Goal: Information Seeking & Learning: Learn about a topic

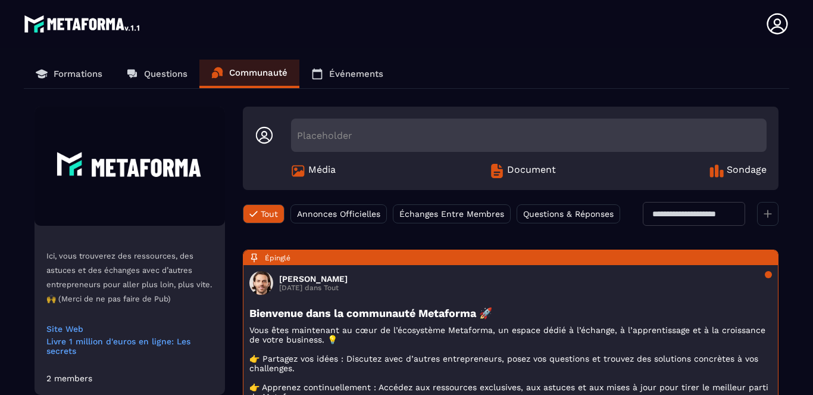
click at [73, 73] on p "Formations" at bounding box center [78, 73] width 49 height 11
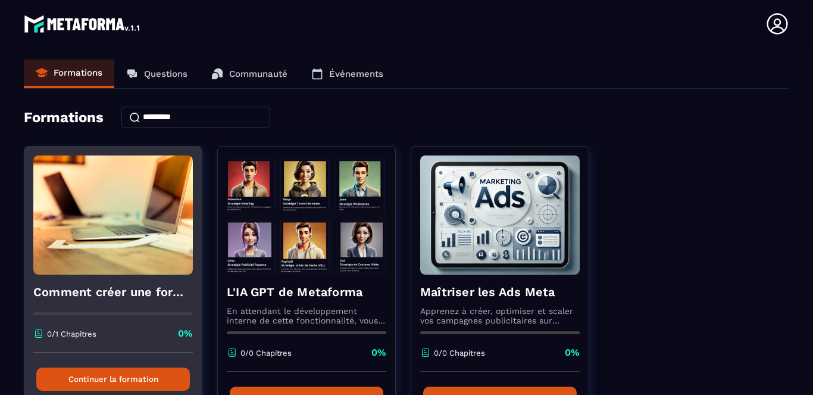
click at [100, 372] on button "Continuer la formation" at bounding box center [113, 378] width 154 height 23
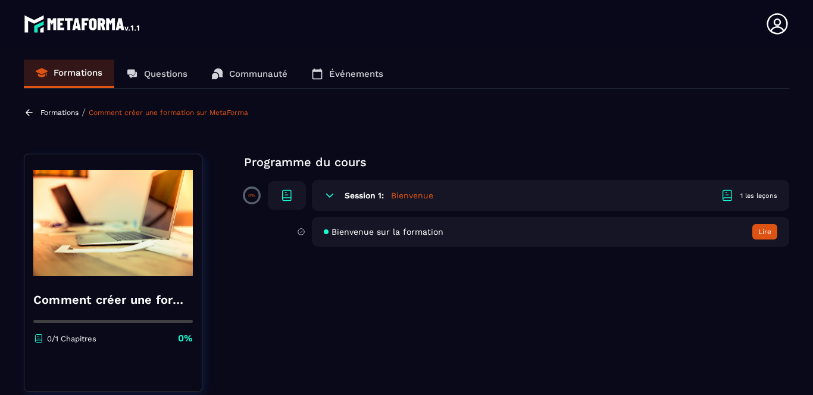
click at [770, 230] on button "Lire" at bounding box center [765, 231] width 25 height 15
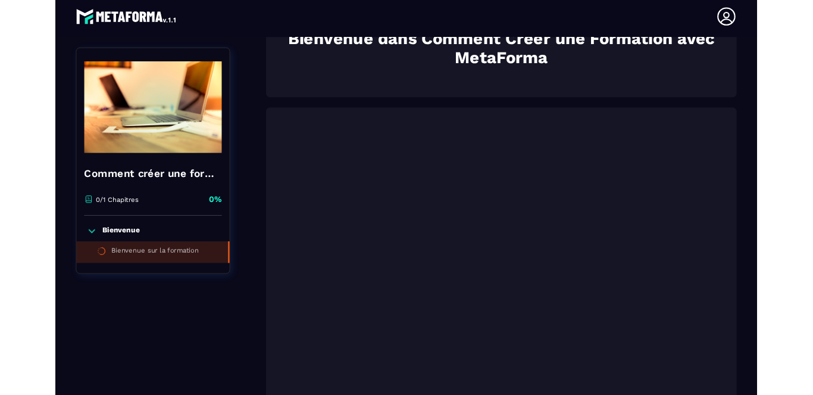
scroll to position [423, 0]
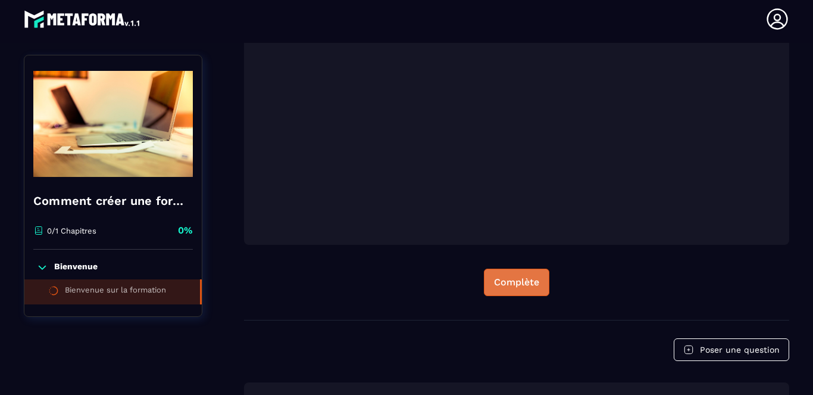
click at [517, 285] on div "Complète" at bounding box center [516, 282] width 45 height 12
click at [519, 280] on div "Continuer" at bounding box center [517, 282] width 46 height 12
click at [484, 269] on button "Continuer" at bounding box center [517, 282] width 67 height 27
click at [505, 281] on div "Continuer" at bounding box center [517, 282] width 46 height 12
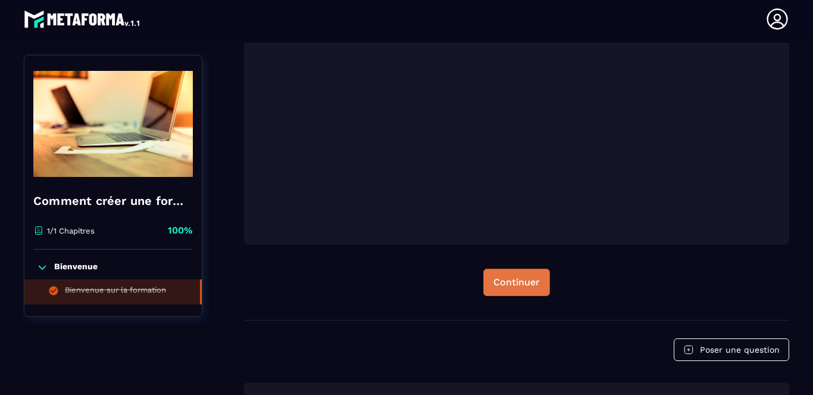
click at [505, 281] on div "Continuer" at bounding box center [517, 282] width 46 height 12
click at [506, 284] on div "Continuer" at bounding box center [517, 282] width 46 height 12
click at [102, 15] on img at bounding box center [83, 19] width 118 height 24
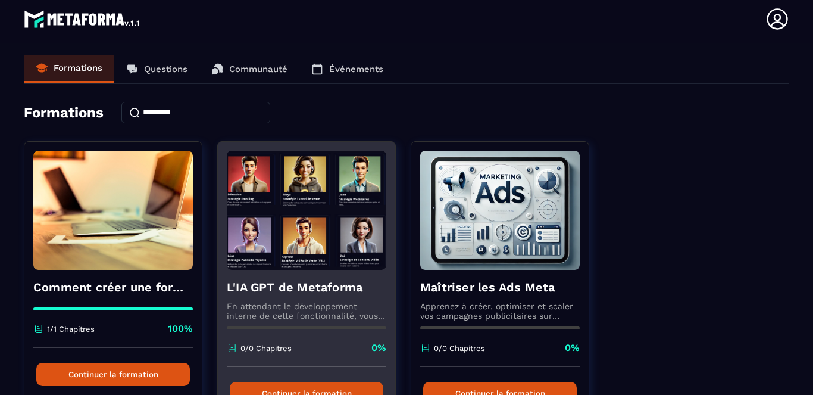
click at [327, 385] on button "Continuer la formation" at bounding box center [307, 393] width 154 height 23
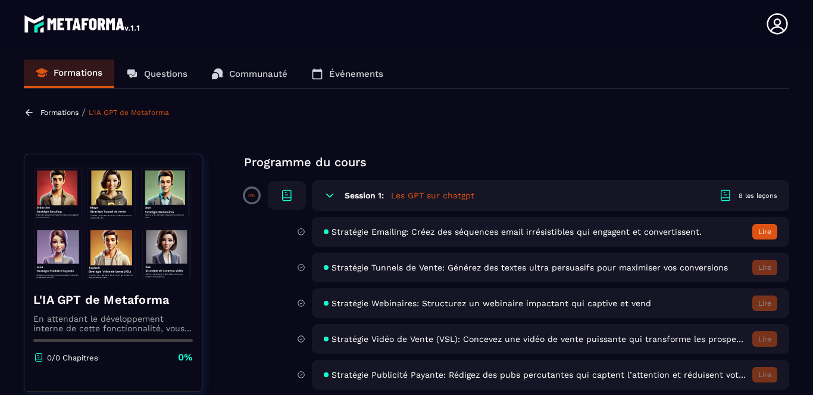
click at [765, 231] on button "Lire" at bounding box center [765, 231] width 25 height 15
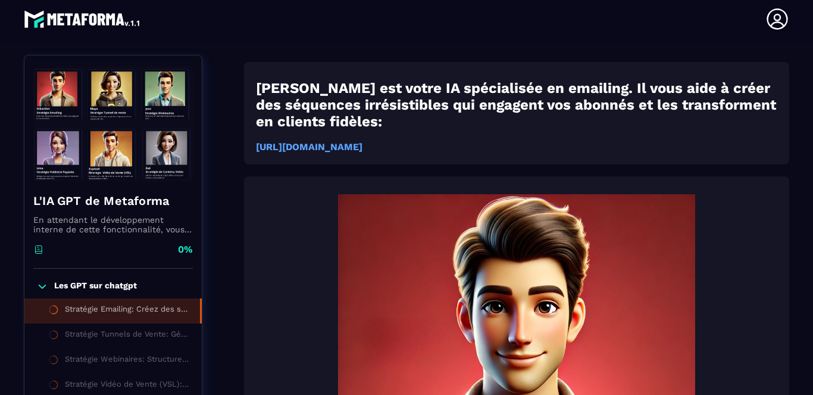
scroll to position [124, 0]
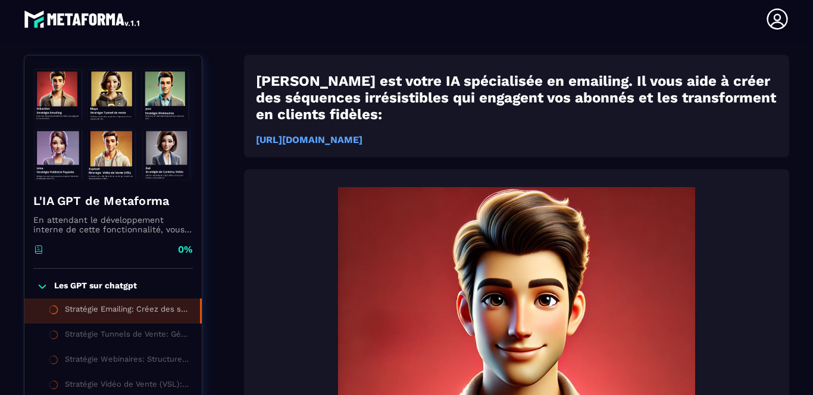
click at [564, 337] on img at bounding box center [517, 365] width 522 height 357
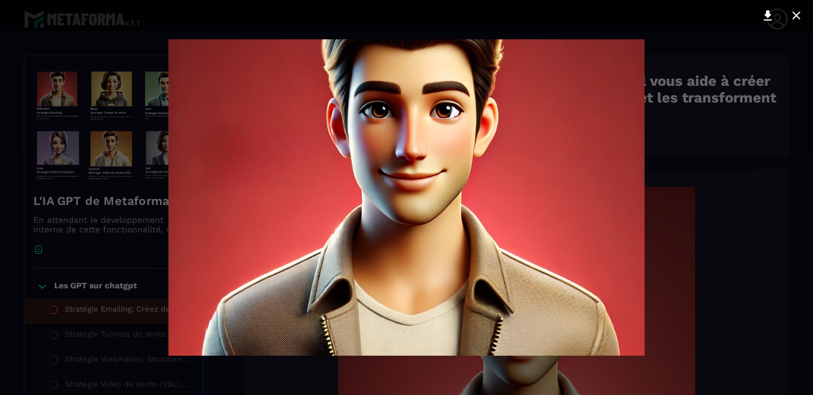
click at [661, 299] on div at bounding box center [406, 197] width 813 height 395
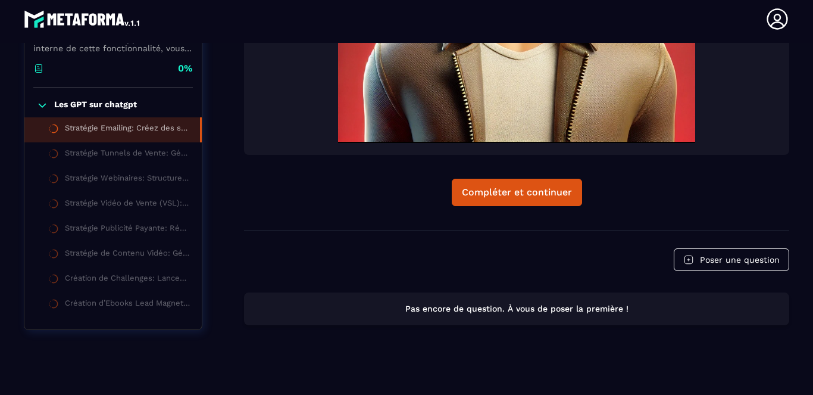
scroll to position [535, 0]
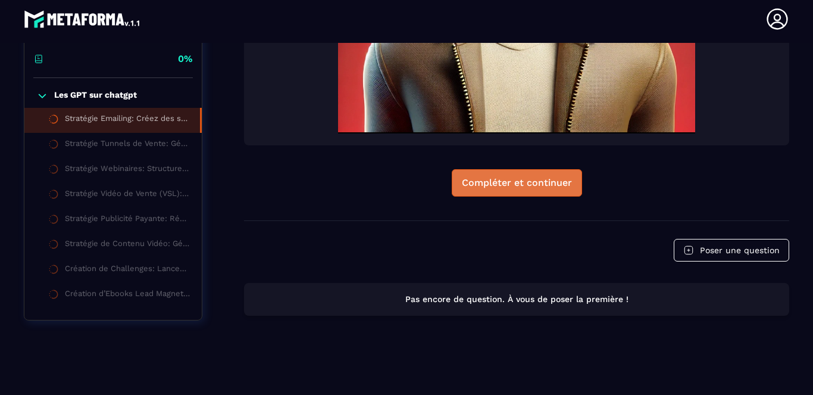
click at [516, 180] on div "Compléter et continuer" at bounding box center [517, 183] width 110 height 12
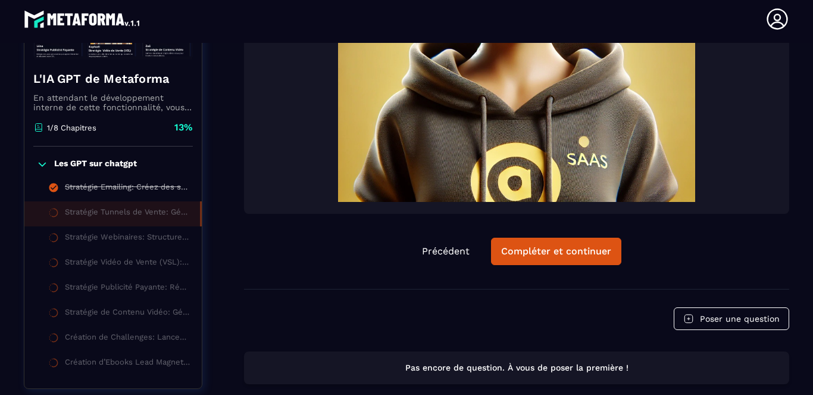
scroll to position [529, 0]
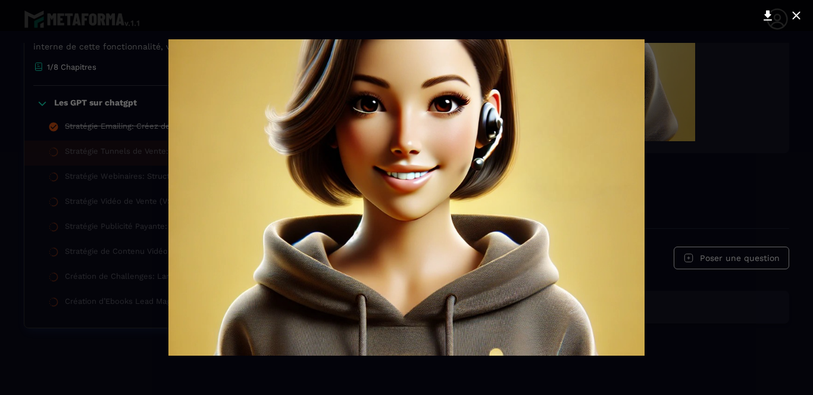
click at [715, 132] on div at bounding box center [406, 197] width 813 height 395
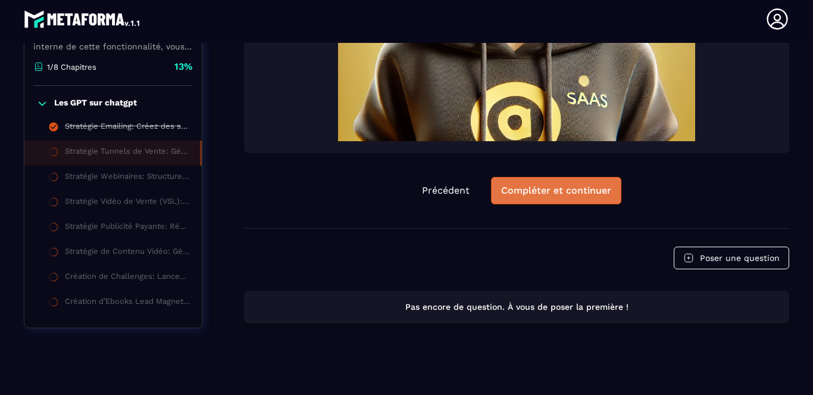
click at [541, 197] on div "Compléter et continuer" at bounding box center [556, 191] width 110 height 12
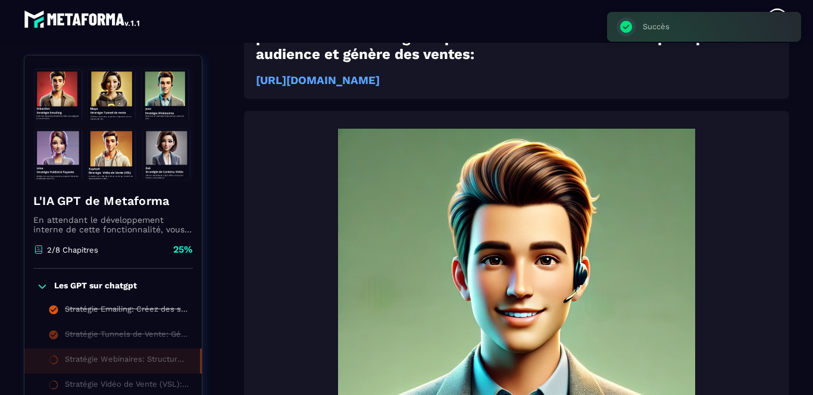
scroll to position [124, 0]
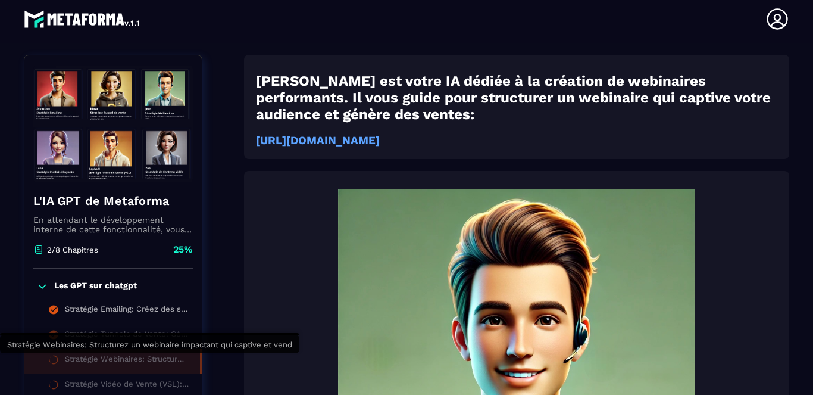
click at [146, 363] on div "Stratégie Webinaires: Structurez un webinaire impactant qui captive et vend" at bounding box center [126, 360] width 123 height 13
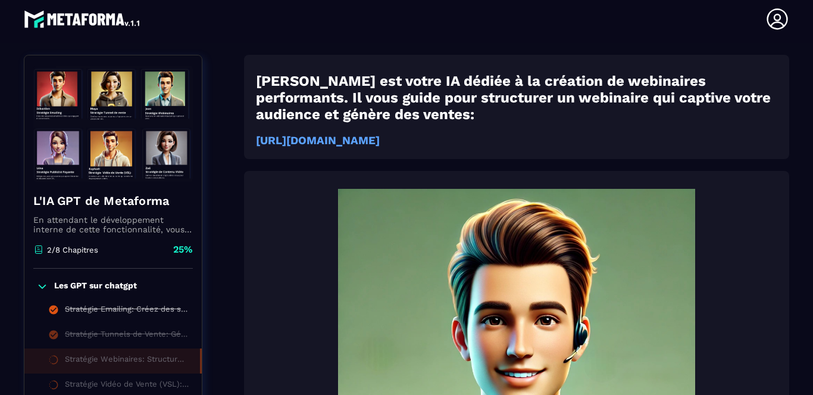
click at [63, 16] on img at bounding box center [83, 19] width 118 height 24
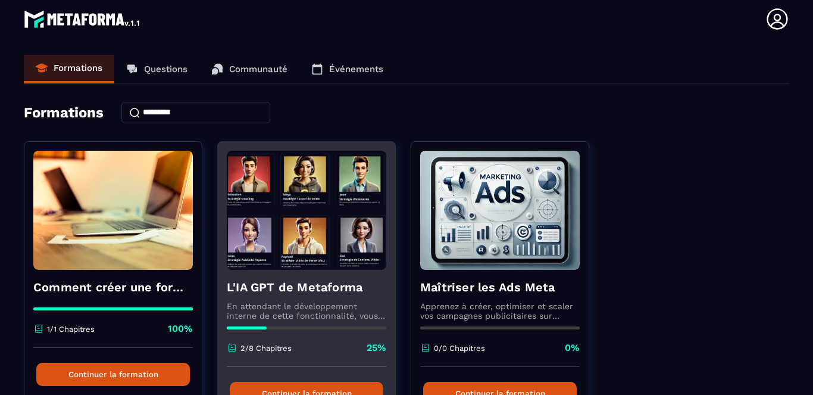
click at [307, 390] on button "Continuer la formation" at bounding box center [307, 393] width 154 height 23
